Goal: Task Accomplishment & Management: Complete application form

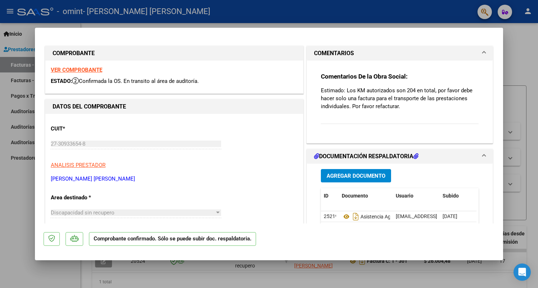
click at [519, 39] on div at bounding box center [269, 144] width 538 height 288
type input "$ 0,00"
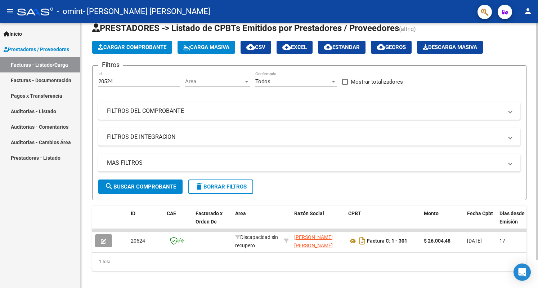
scroll to position [31, 0]
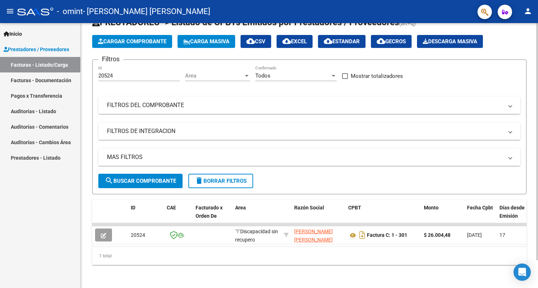
click at [533, 209] on div "Video tutorial PRESTADORES -> Listado de CPBTs Emitidos por Prestadores / Prove…" at bounding box center [310, 142] width 459 height 291
click at [133, 38] on span "Cargar Comprobante" at bounding box center [132, 41] width 68 height 6
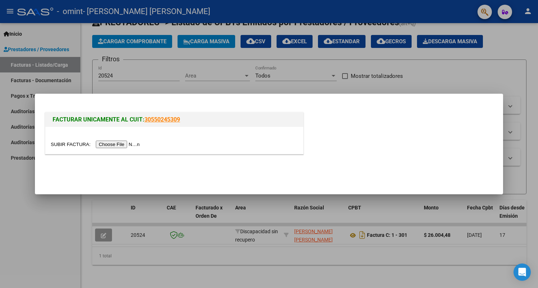
click at [120, 143] on input "file" at bounding box center [96, 145] width 91 height 8
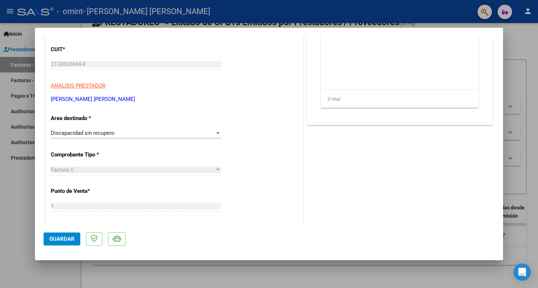
scroll to position [110, 0]
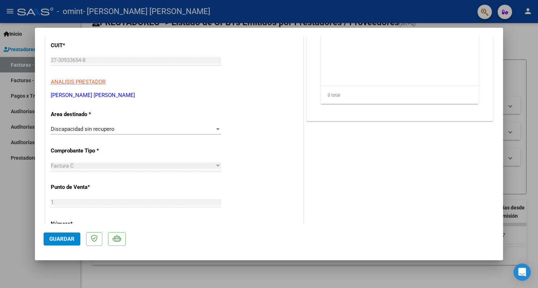
click at [215, 129] on div at bounding box center [218, 129] width 6 height 6
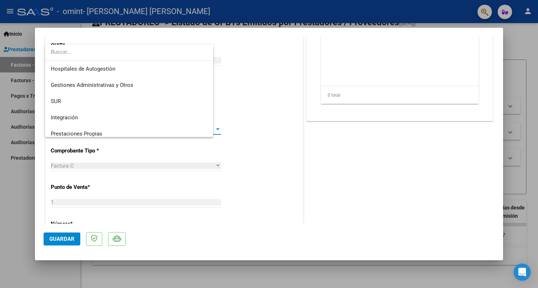
scroll to position [54, 0]
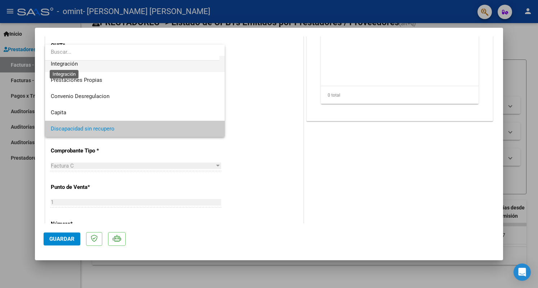
click at [76, 66] on span "Integración" at bounding box center [64, 64] width 27 height 6
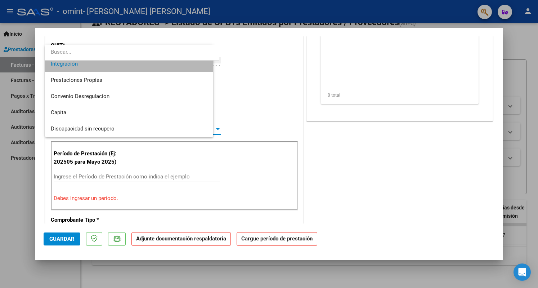
scroll to position [49, 0]
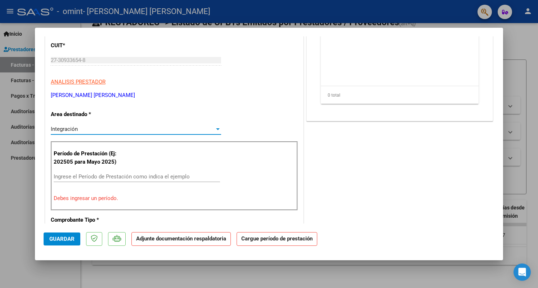
click at [217, 128] on div at bounding box center [218, 129] width 4 height 2
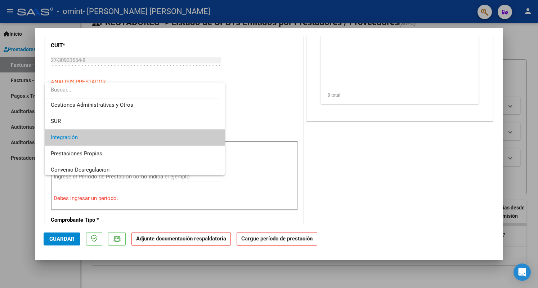
scroll to position [21, 0]
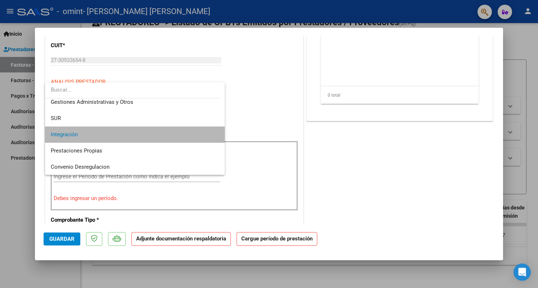
click at [177, 131] on span "Integración" at bounding box center [135, 134] width 169 height 16
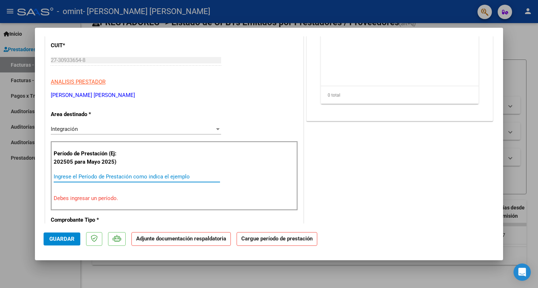
click at [120, 174] on input "Ingrese el Período de Prestación como indica el ejemplo" at bounding box center [137, 176] width 166 height 6
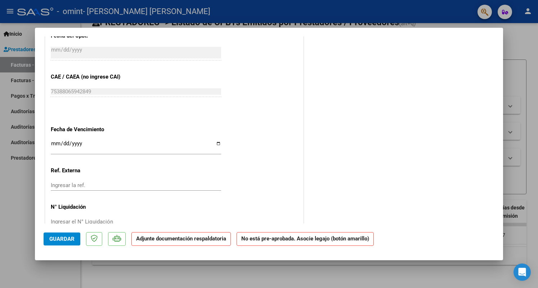
scroll to position [438, 0]
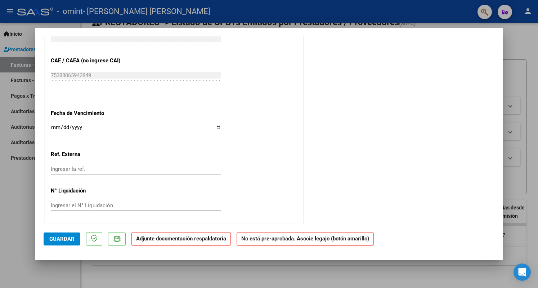
type input "202508"
click at [216, 127] on input "Ingresar la fecha" at bounding box center [136, 130] width 170 height 12
type input "[DATE]"
click at [55, 242] on button "Guardar" at bounding box center [62, 238] width 37 height 13
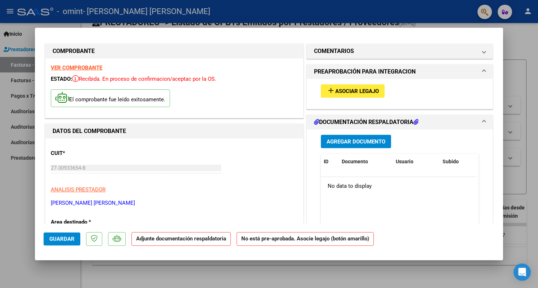
scroll to position [1, 0]
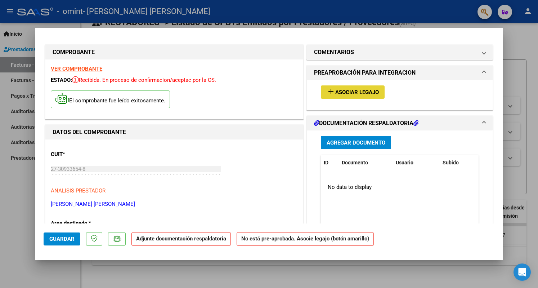
click at [350, 89] on span "Asociar Legajo" at bounding box center [358, 92] width 44 height 6
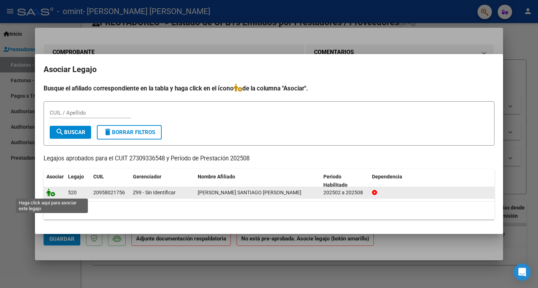
click at [53, 192] on icon at bounding box center [50, 192] width 9 height 8
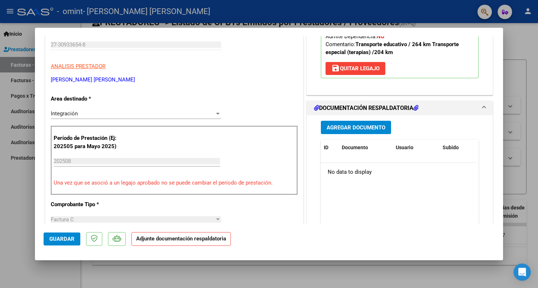
scroll to position [103, 0]
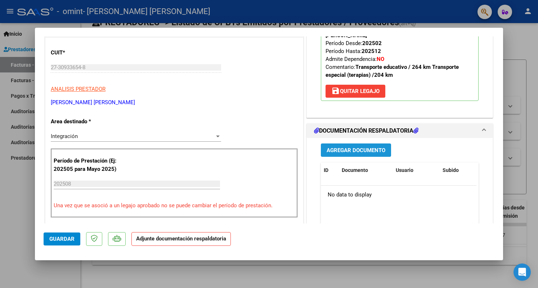
click at [344, 150] on span "Agregar Documento" at bounding box center [356, 150] width 59 height 6
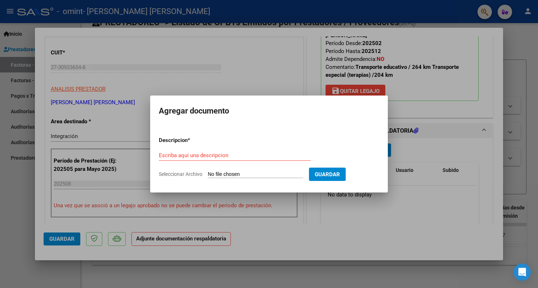
click at [234, 173] on input "Seleccionar Archivo" at bounding box center [256, 174] width 96 height 7
type input "C:\fakepath\27309336548_011_00001_00000331.pdf"
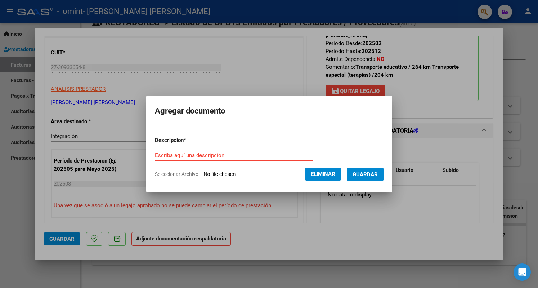
click at [168, 155] on input "Escriba aquí una descripcion" at bounding box center [234, 155] width 158 height 6
type input "Factura Agosto Rehabilitacion"
click at [377, 173] on span "Guardar" at bounding box center [365, 174] width 25 height 6
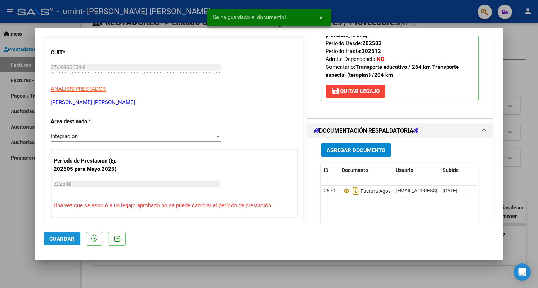
click at [57, 238] on span "Guardar" at bounding box center [61, 239] width 25 height 6
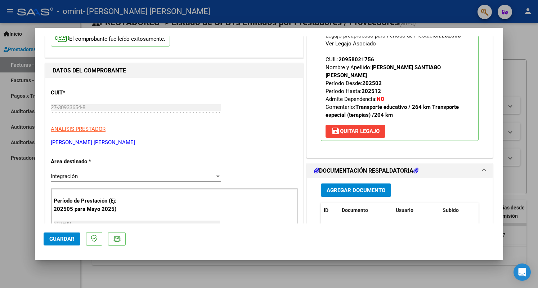
scroll to position [0, 0]
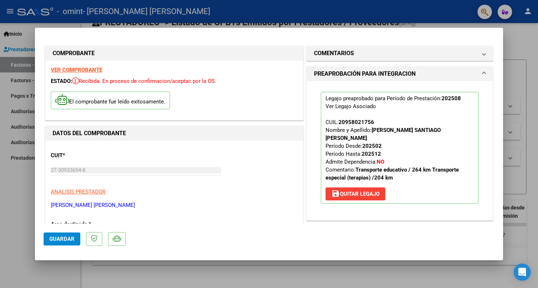
click at [530, 35] on div at bounding box center [269, 144] width 538 height 288
type input "$ 0,00"
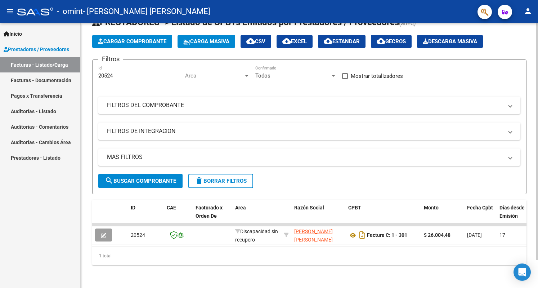
click at [538, 124] on div at bounding box center [538, 169] width 2 height 237
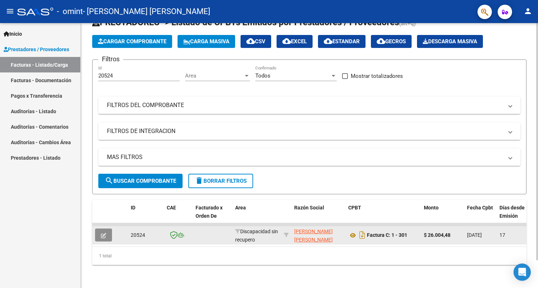
click at [102, 233] on icon "button" at bounding box center [103, 235] width 5 height 5
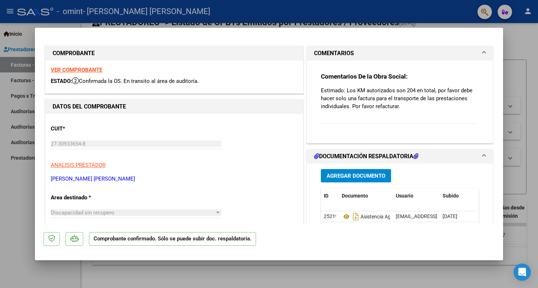
click at [226, 8] on div at bounding box center [269, 144] width 538 height 288
type input "$ 0,00"
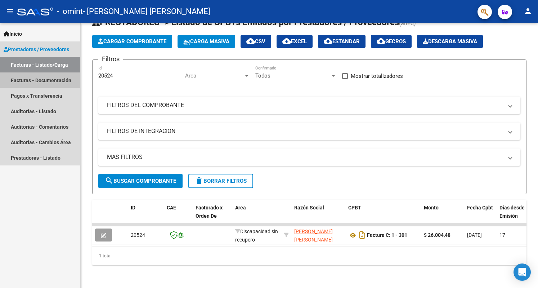
click at [36, 79] on link "Facturas - Documentación" at bounding box center [40, 79] width 80 height 15
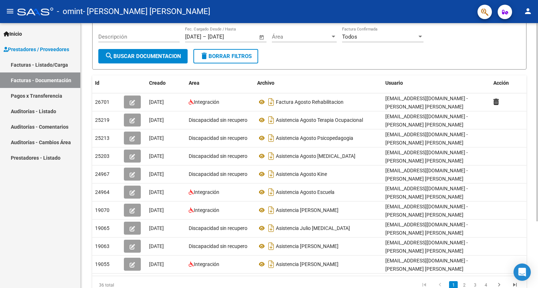
scroll to position [79, 0]
click at [530, 137] on div "PRESTADORES -> Comprobantes - Documentación Respaldatoria cloud_download Export…" at bounding box center [310, 130] width 459 height 373
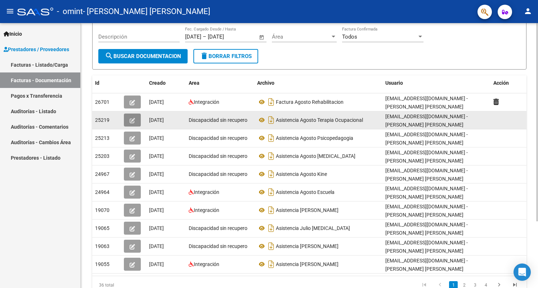
click at [131, 118] on icon "button" at bounding box center [132, 120] width 5 height 5
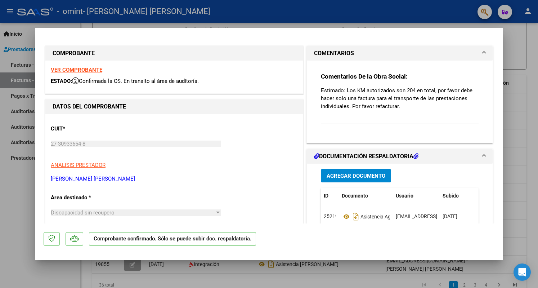
click at [532, 33] on div at bounding box center [269, 144] width 538 height 288
type input "$ 0,00"
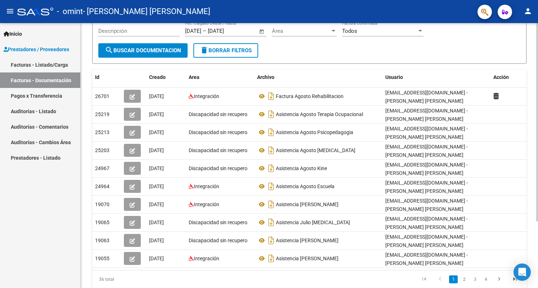
scroll to position [89, 0]
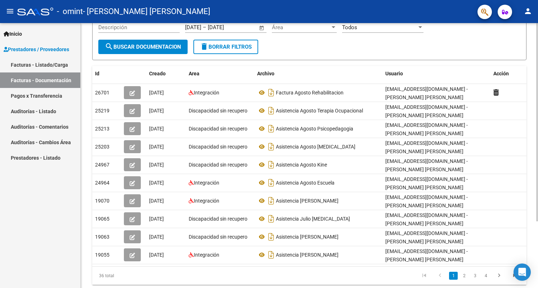
click at [534, 109] on div "PRESTADORES -> Comprobantes - Documentación Respaldatoria cloud_download Export…" at bounding box center [310, 120] width 459 height 373
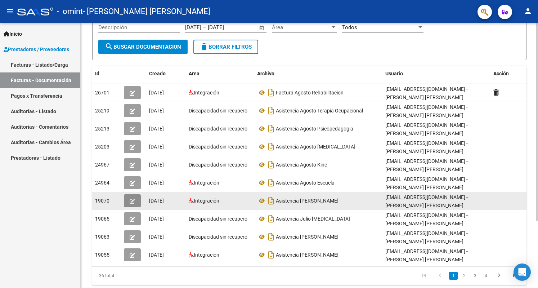
click at [131, 199] on icon "button" at bounding box center [132, 201] width 5 height 5
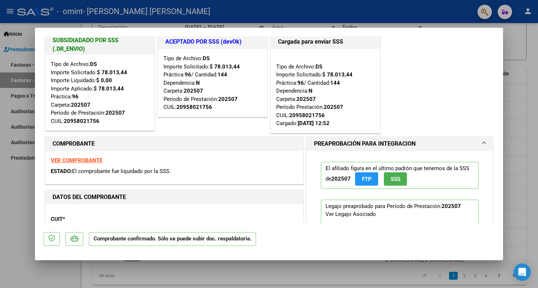
scroll to position [0, 0]
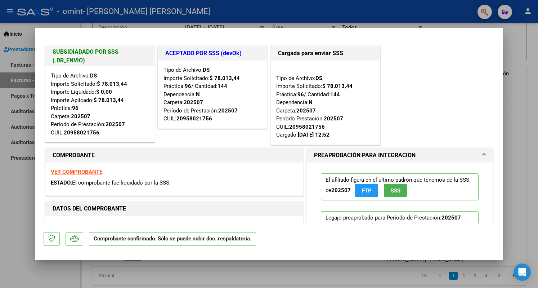
click at [536, 39] on div at bounding box center [269, 144] width 538 height 288
type input "$ 0,00"
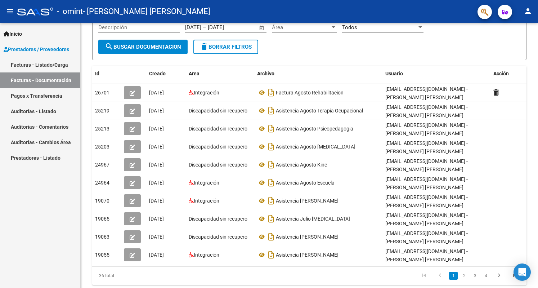
scroll to position [89, 0]
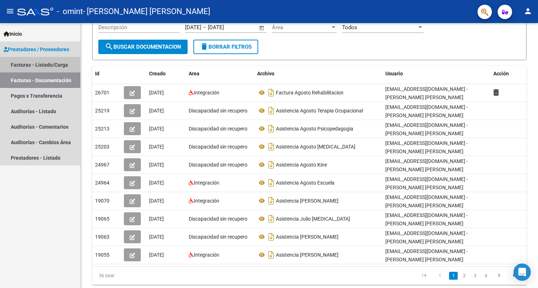
click at [35, 64] on link "Facturas - Listado/Carga" at bounding box center [40, 64] width 80 height 15
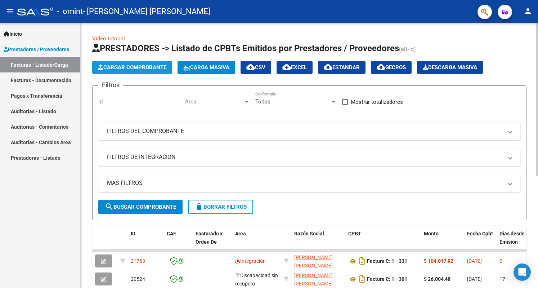
click at [136, 64] on span "Cargar Comprobante" at bounding box center [132, 67] width 68 height 6
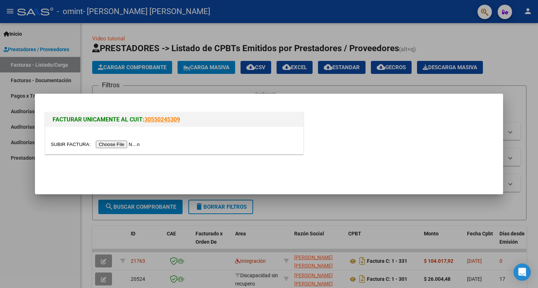
click at [123, 143] on input "file" at bounding box center [96, 145] width 91 height 8
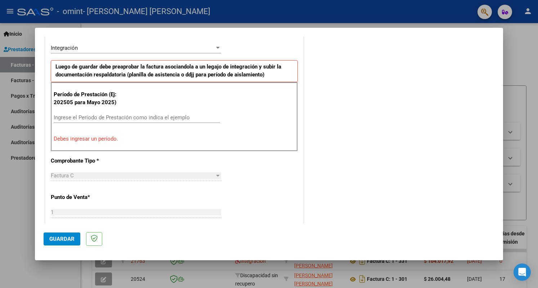
scroll to position [190, 0]
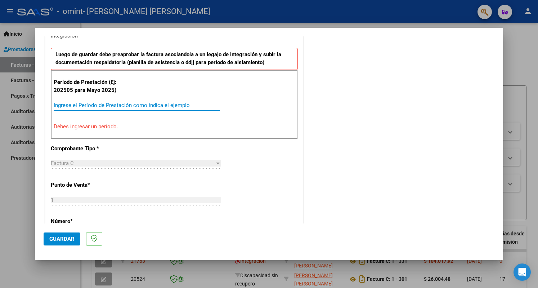
click at [80, 102] on input "Ingrese el Período de Prestación como indica el ejemplo" at bounding box center [137, 105] width 166 height 6
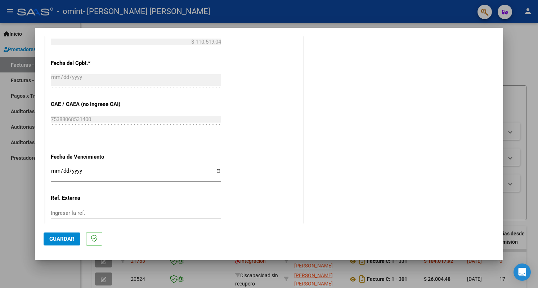
scroll to position [402, 0]
type input "202507"
click at [216, 168] on input "Ingresar la fecha" at bounding box center [136, 174] width 170 height 12
type input "[DATE]"
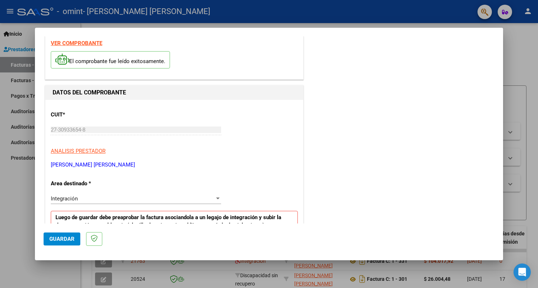
scroll to position [0, 0]
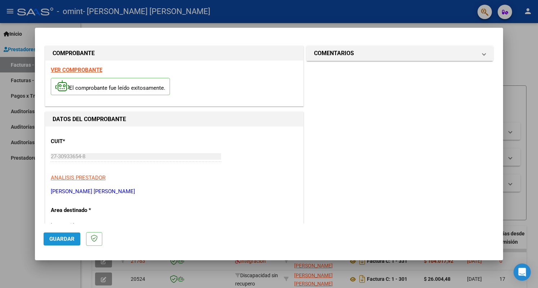
click at [62, 236] on span "Guardar" at bounding box center [61, 239] width 25 height 6
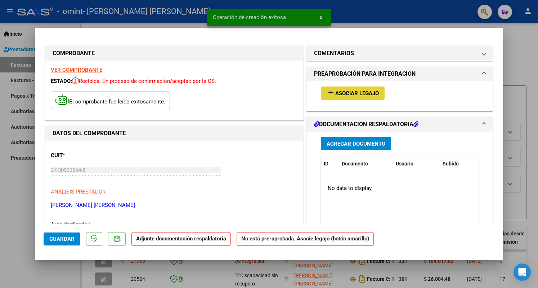
click at [357, 91] on span "Asociar Legajo" at bounding box center [358, 93] width 44 height 6
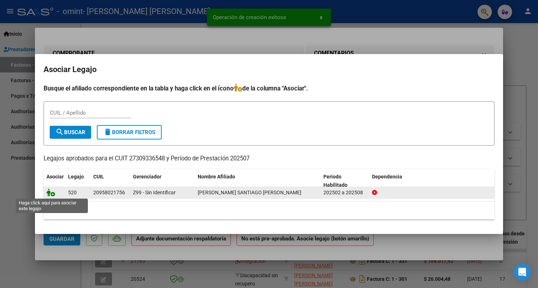
click at [49, 191] on icon at bounding box center [50, 192] width 9 height 8
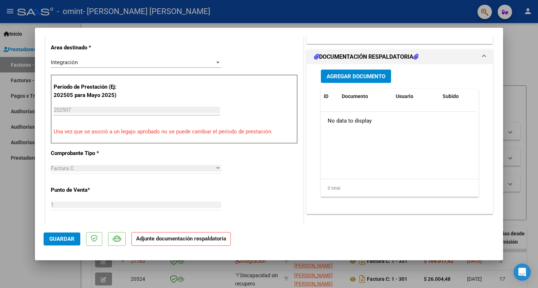
scroll to position [192, 0]
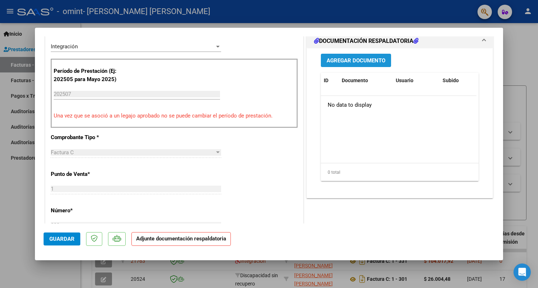
click at [364, 59] on span "Agregar Documento" at bounding box center [356, 60] width 59 height 6
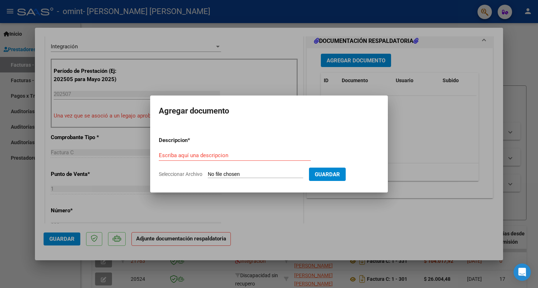
click at [236, 173] on input "Seleccionar Archivo" at bounding box center [256, 174] width 96 height 7
type input "C:\fakepath\27309336548_011_00001_00000332.pdf"
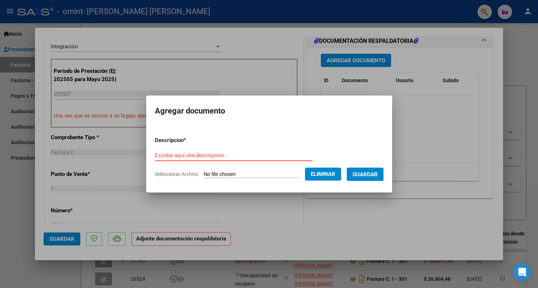
click at [178, 158] on input "Escriba aquí una descripcion" at bounding box center [234, 155] width 158 height 6
type input "FACTURA JULIO REHABILITACION"
click at [378, 175] on span "Guardar" at bounding box center [365, 174] width 25 height 6
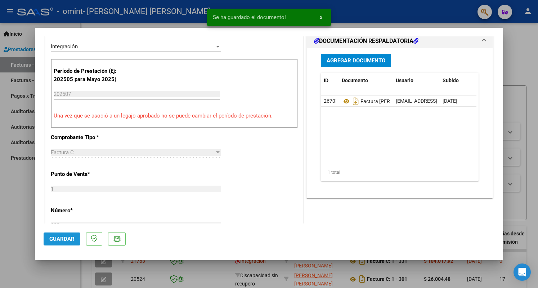
click at [61, 238] on span "Guardar" at bounding box center [61, 239] width 25 height 6
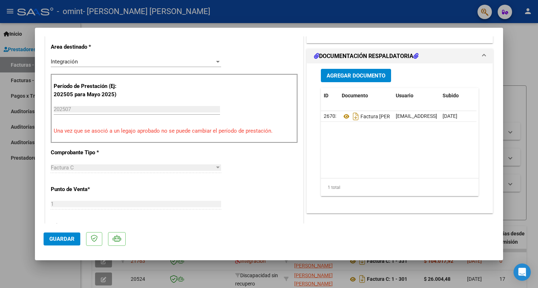
scroll to position [130, 0]
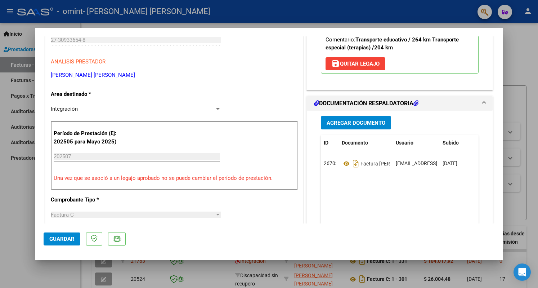
click at [530, 34] on div at bounding box center [269, 144] width 538 height 288
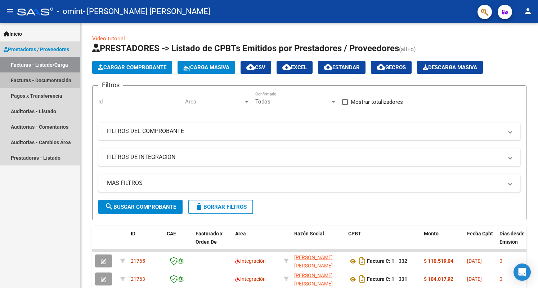
click at [35, 80] on link "Facturas - Documentación" at bounding box center [40, 79] width 80 height 15
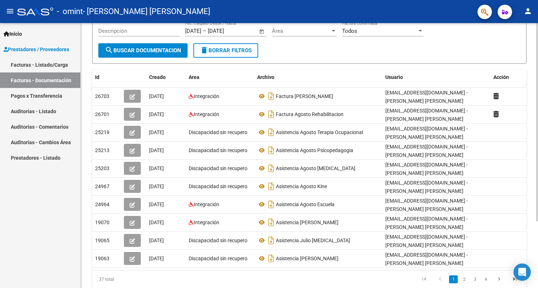
scroll to position [89, 0]
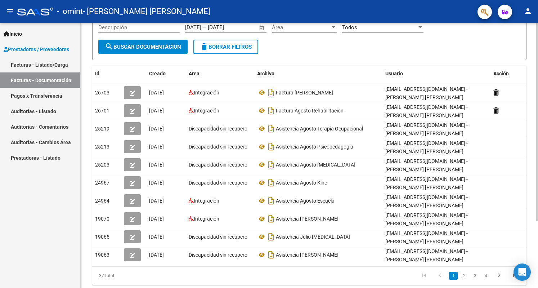
click at [535, 146] on div "PRESTADORES -> Comprobantes - Documentación Respaldatoria cloud_download Export…" at bounding box center [310, 120] width 459 height 373
click at [463, 272] on link "2" at bounding box center [464, 276] width 9 height 8
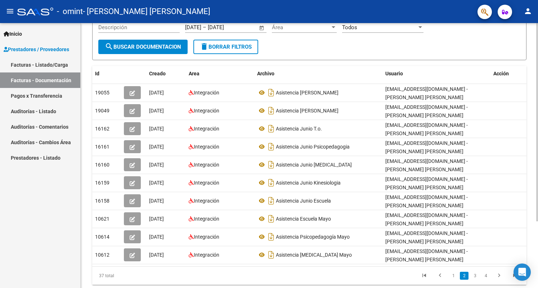
click at [535, 139] on div "PRESTADORES -> Comprobantes - Documentación Respaldatoria cloud_download Export…" at bounding box center [310, 120] width 459 height 373
